Goal: Task Accomplishment & Management: Use online tool/utility

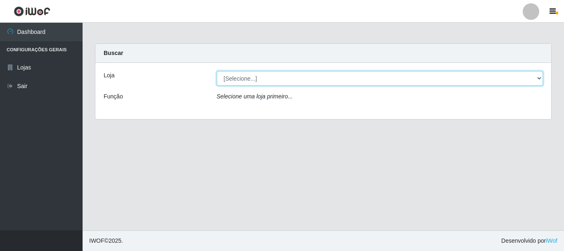
click at [273, 85] on select "[Selecione...] Nordestão - Alecrim" at bounding box center [380, 78] width 327 height 14
select select "453"
click at [217, 71] on select "[Selecione...] Nordestão - Alecrim" at bounding box center [380, 78] width 327 height 14
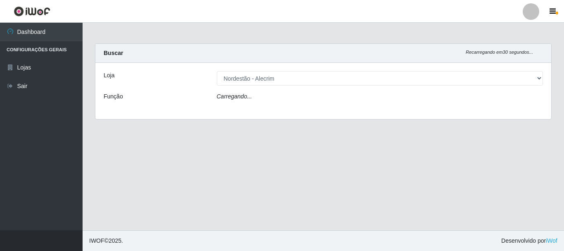
drag, startPoint x: 270, startPoint y: 85, endPoint x: 262, endPoint y: 103, distance: 20.2
click at [262, 103] on div "Carregando..." at bounding box center [380, 98] width 339 height 12
click at [265, 100] on div "Carregando..." at bounding box center [380, 98] width 339 height 12
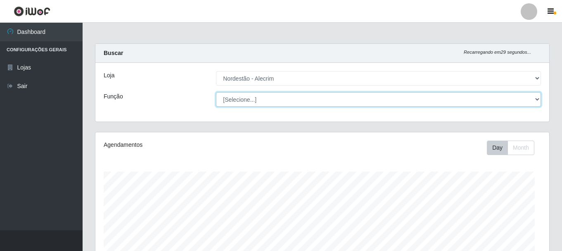
click at [265, 100] on select "[Selecione...] Balconista + Balconista de Padaria Balconista de Padaria ++ Emba…" at bounding box center [378, 99] width 325 height 14
click at [216, 92] on select "[Selecione...] Balconista + Balconista de Padaria Balconista de Padaria ++ Emba…" at bounding box center [378, 99] width 325 height 14
click at [335, 102] on select "[Selecione...] Balconista + Balconista de Padaria Balconista de Padaria ++ Emba…" at bounding box center [378, 99] width 325 height 14
select select "70"
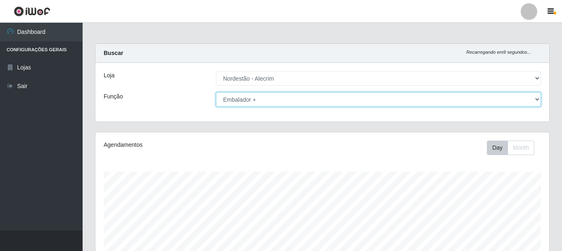
click at [216, 92] on select "[Selecione...] Balconista + Balconista de Padaria Balconista de Padaria ++ Emba…" at bounding box center [378, 99] width 325 height 14
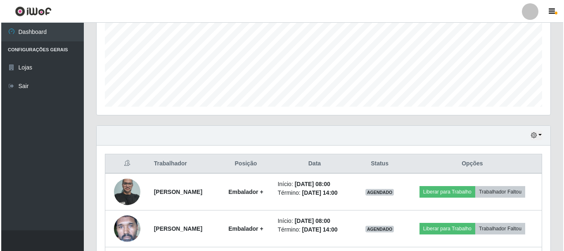
scroll to position [261, 0]
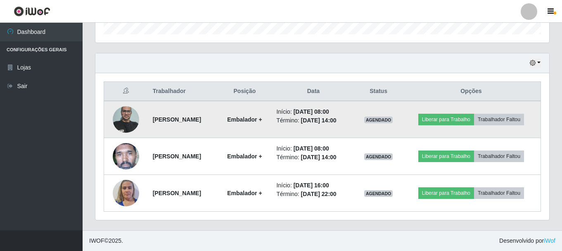
click at [121, 122] on img at bounding box center [126, 119] width 26 height 35
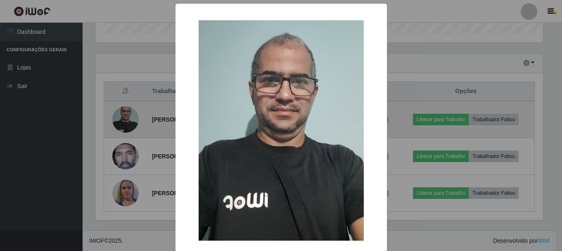
scroll to position [171, 450]
click at [121, 122] on div "× OK Cancel" at bounding box center [282, 125] width 564 height 251
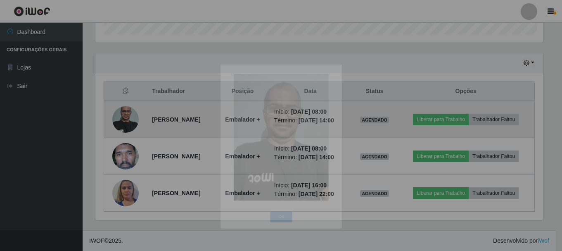
scroll to position [171, 454]
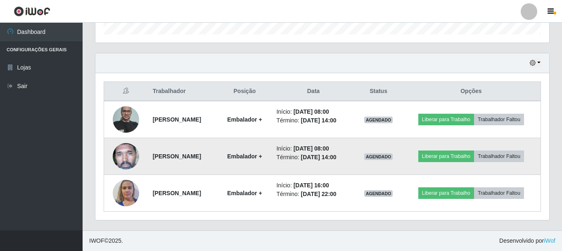
click at [124, 159] on img at bounding box center [126, 156] width 26 height 55
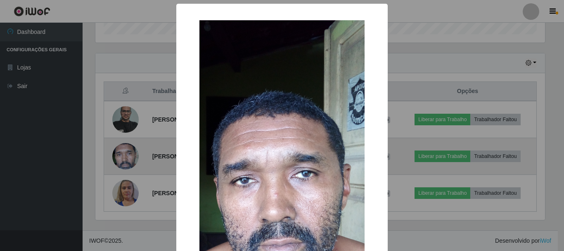
click at [124, 159] on div "× OK Cancel" at bounding box center [282, 125] width 564 height 251
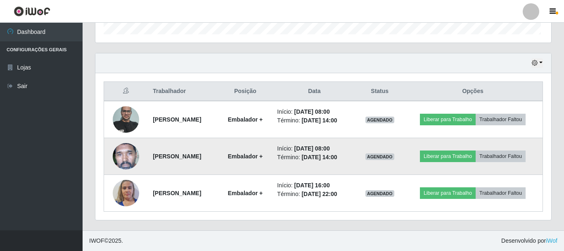
scroll to position [171, 454]
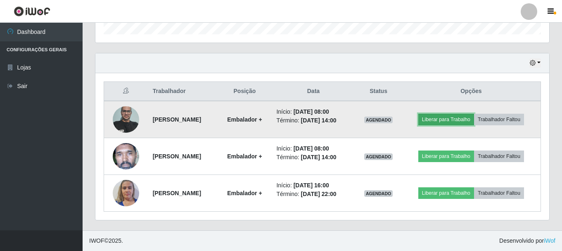
click at [469, 116] on button "Liberar para Trabalho" at bounding box center [446, 120] width 56 height 12
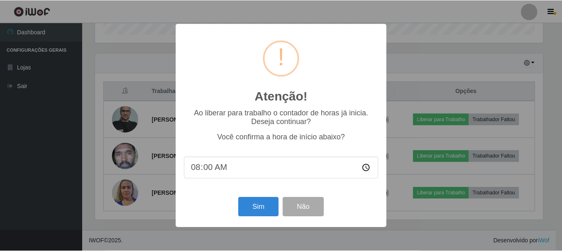
scroll to position [171, 450]
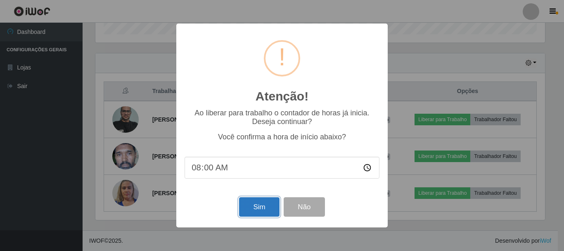
click at [266, 215] on button "Sim" at bounding box center [259, 206] width 40 height 19
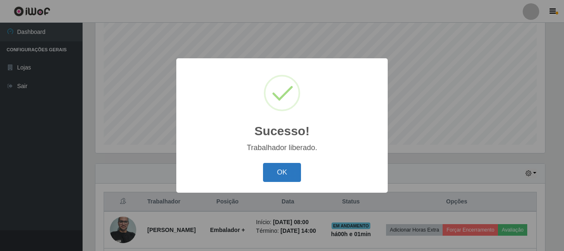
click at [281, 173] on button "OK" at bounding box center [282, 172] width 38 height 19
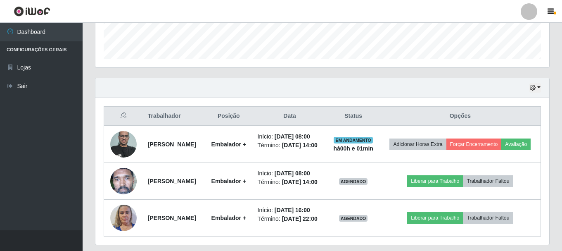
scroll to position [275, 0]
